Goal: Task Accomplishment & Management: Manage account settings

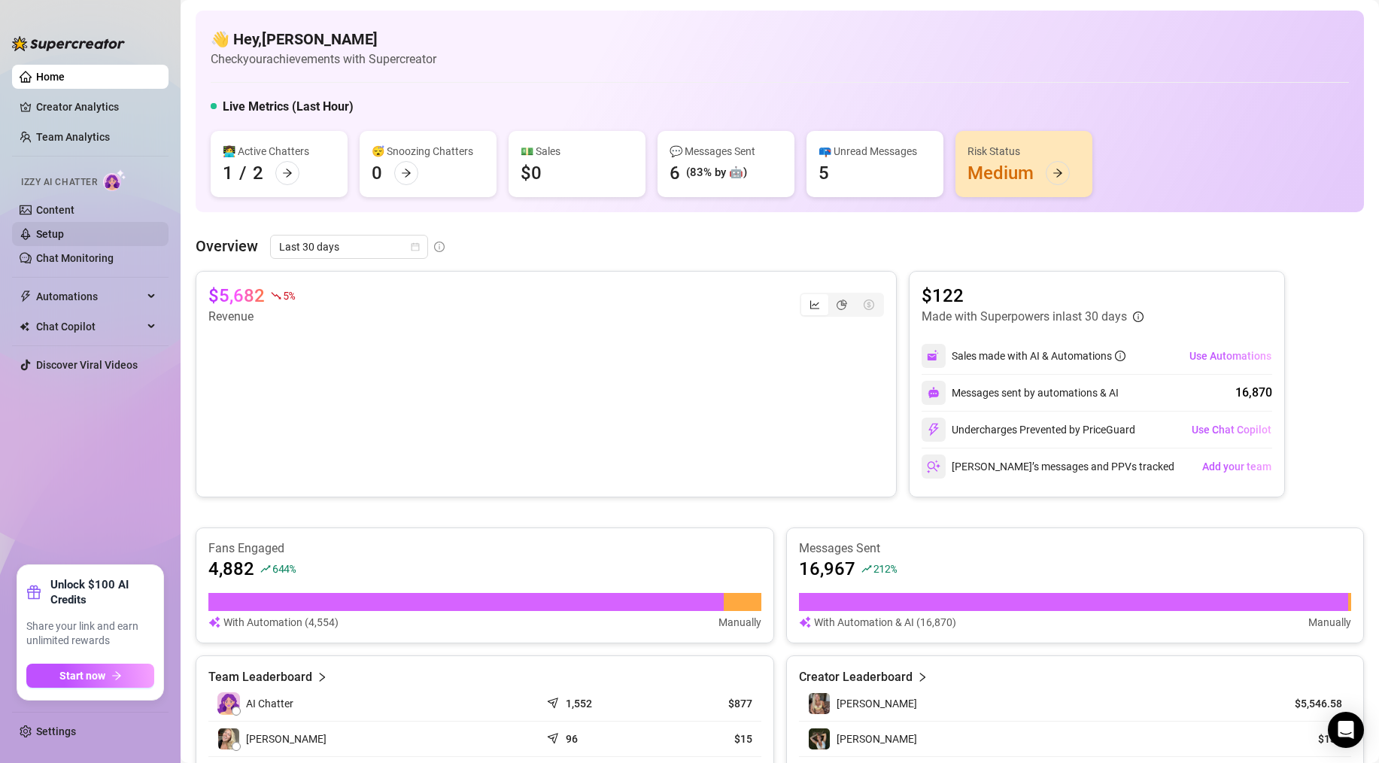
click at [54, 232] on link "Setup" at bounding box center [50, 234] width 28 height 12
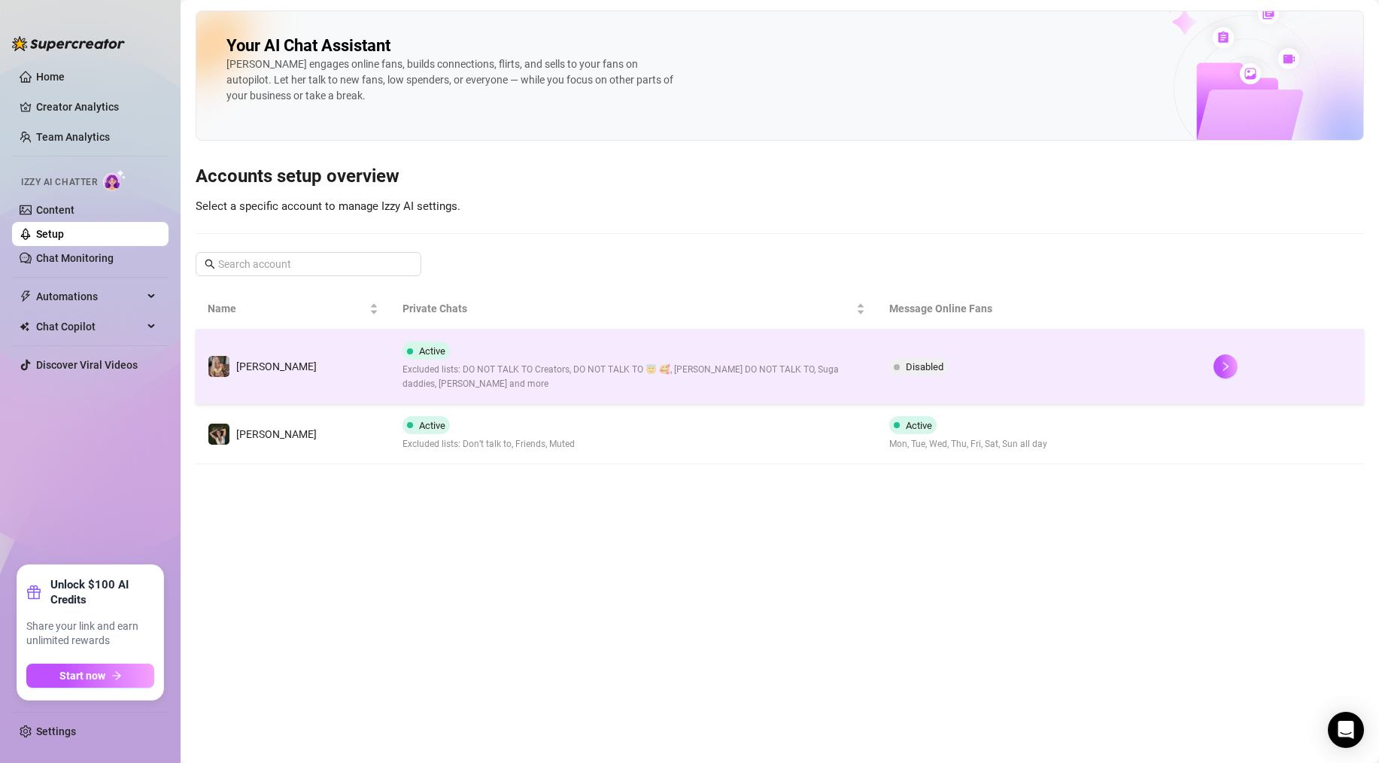
click at [491, 388] on span "Excluded lists: DO NOT TALK TO Creators, DO NOT TALK TO 😇 🥰, [PERSON_NAME] DO N…" at bounding box center [633, 377] width 463 height 29
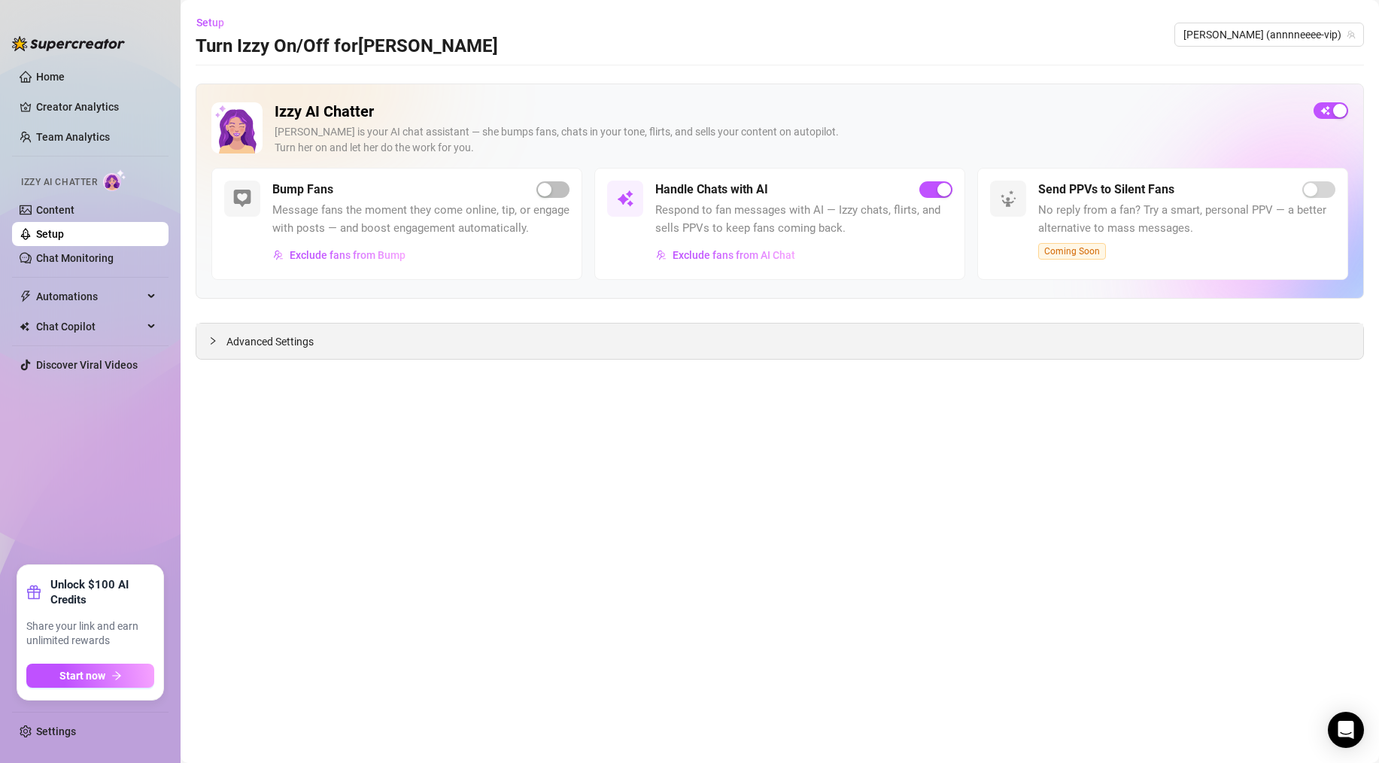
click at [467, 346] on div "Advanced Settings" at bounding box center [779, 341] width 1167 height 35
click at [211, 342] on icon "collapsed" at bounding box center [212, 340] width 9 height 9
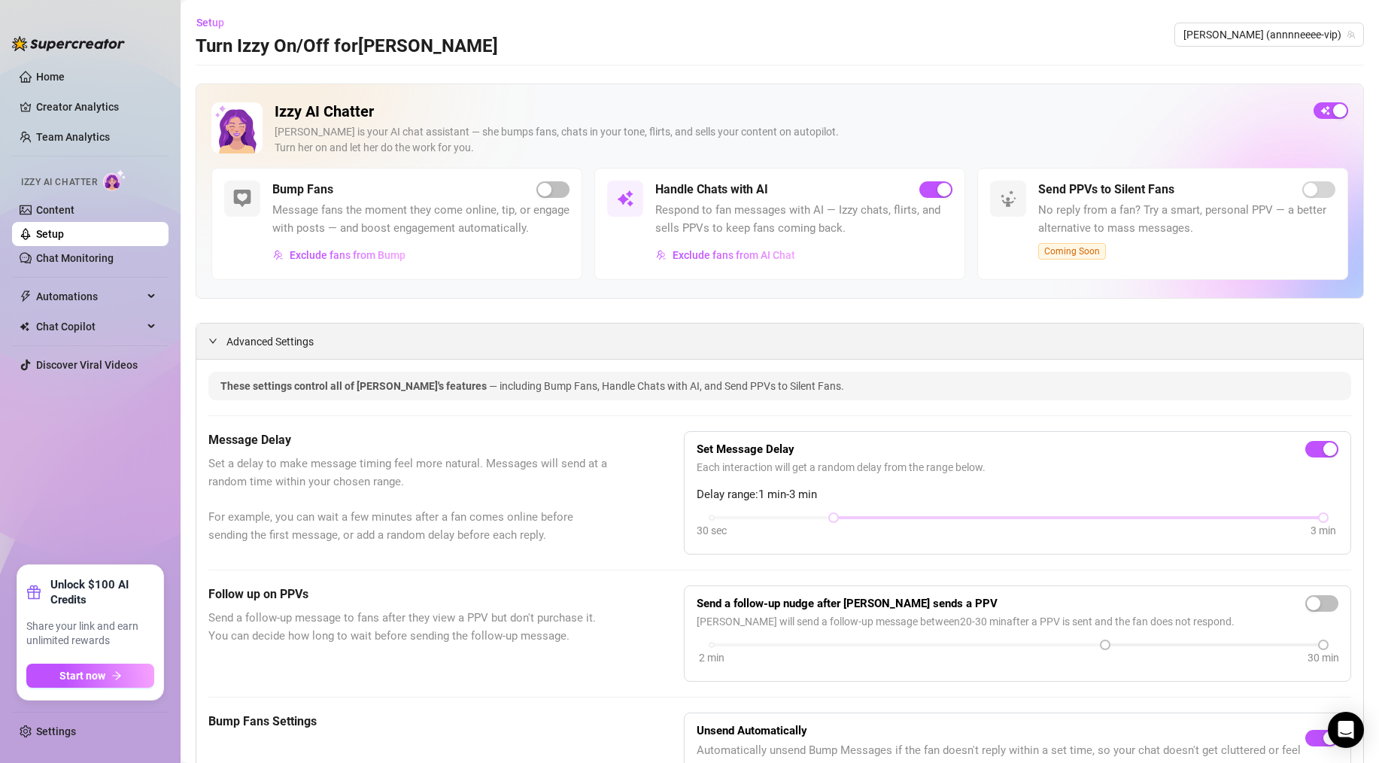
drag, startPoint x: 227, startPoint y: 339, endPoint x: 245, endPoint y: 344, distance: 18.6
click at [47, 71] on link "Home" at bounding box center [50, 77] width 29 height 12
